Goal: Check status: Check status

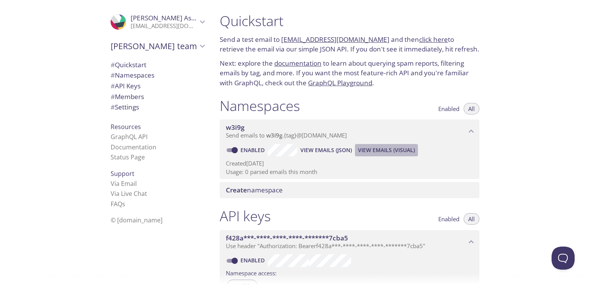
click at [389, 150] on span "View Emails (Visual)" at bounding box center [386, 150] width 57 height 9
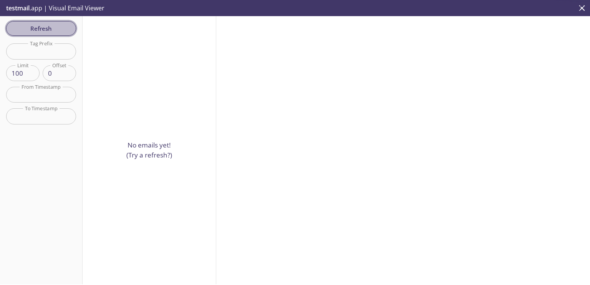
click at [42, 35] on button "Refresh" at bounding box center [41, 28] width 70 height 15
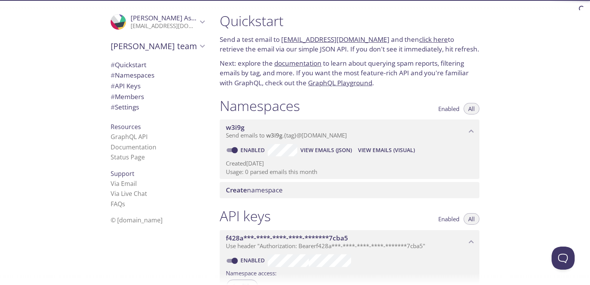
click at [419, 41] on link "click here" at bounding box center [433, 39] width 29 height 9
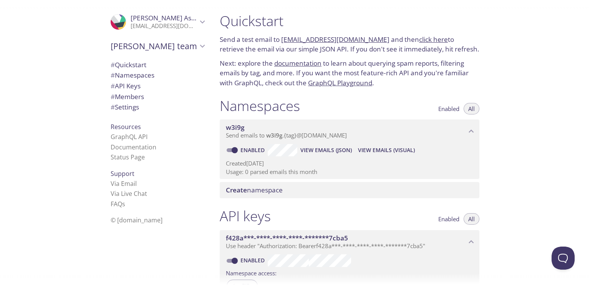
click at [306, 61] on link "documentation" at bounding box center [297, 63] width 47 height 9
